Goal: Find contact information: Find contact information

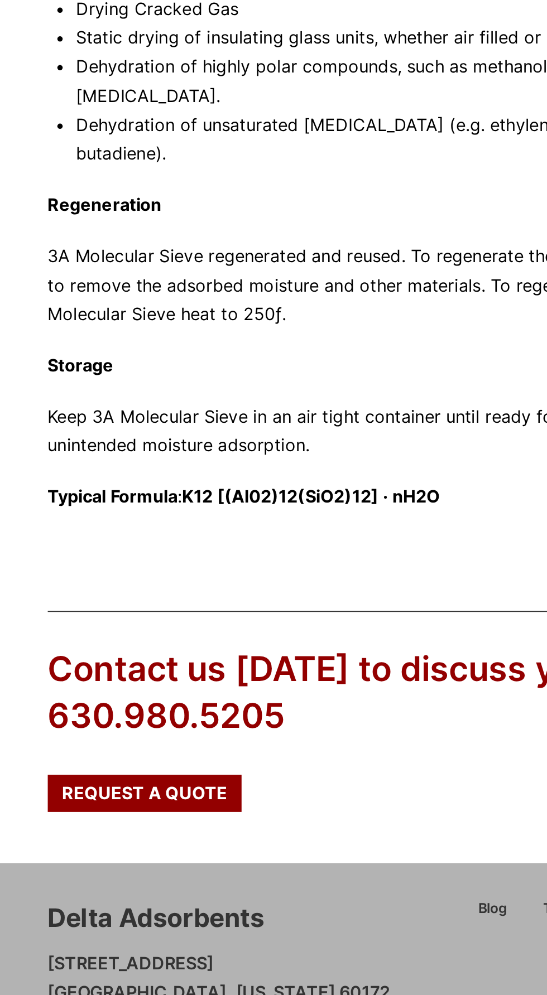
scroll to position [205, 0]
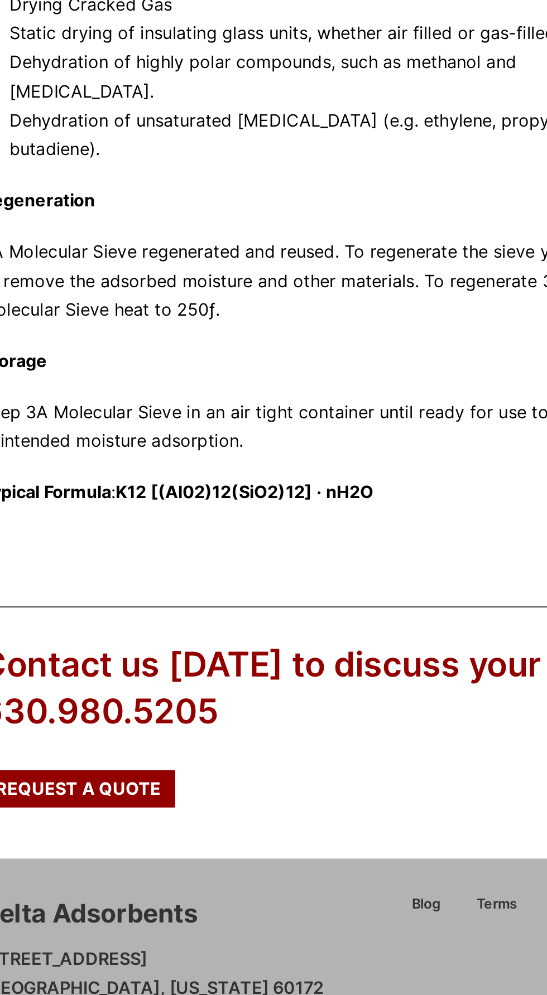
click at [111, 993] on p "[STREET_ADDRESS][US_STATE] 630.980.5205 [EMAIL_ADDRESS][DOMAIN_NAME]" at bounding box center [123, 999] width 180 height 61
